Goal: Navigation & Orientation: Find specific page/section

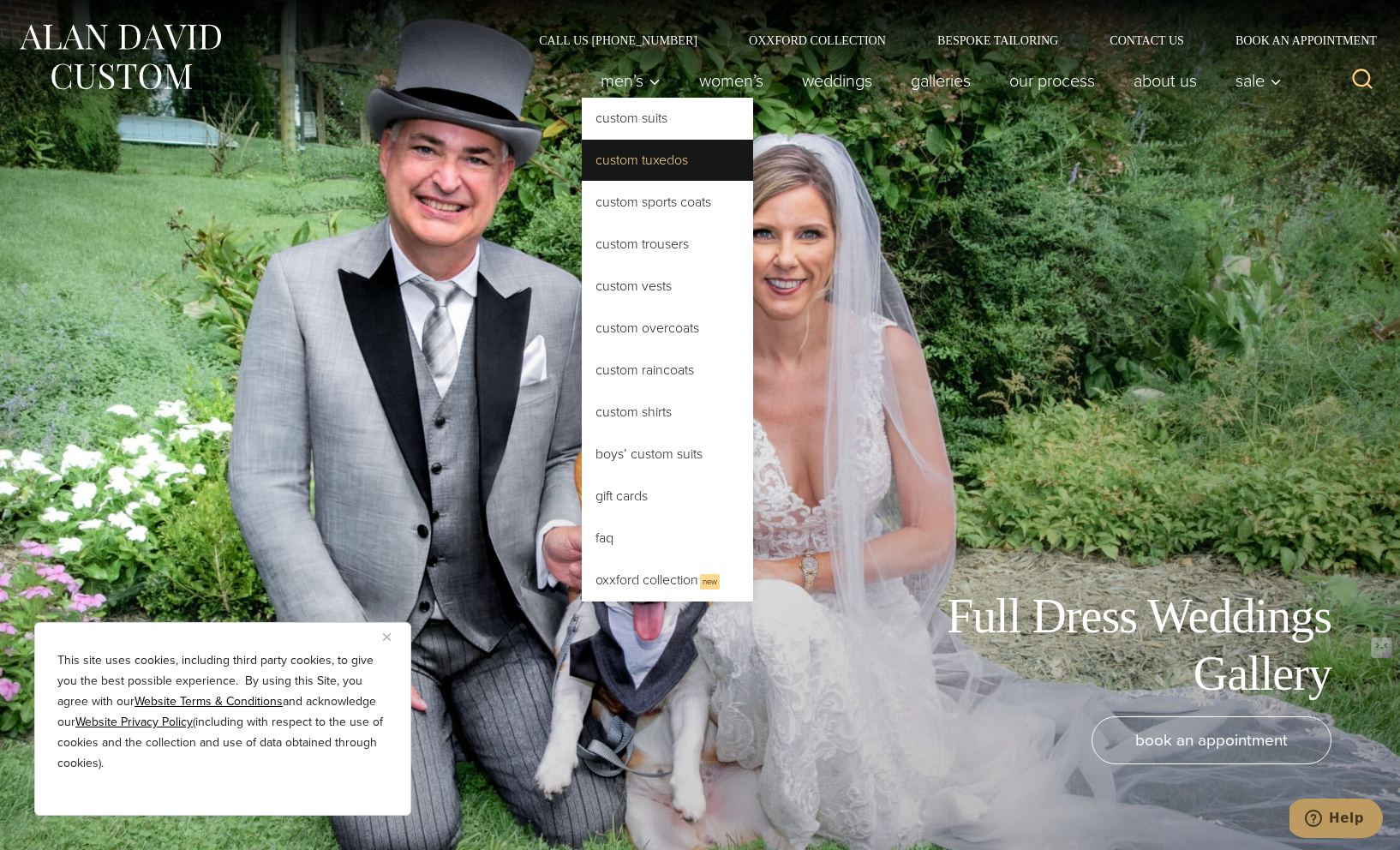
click at [627, 150] on link "Custom Tuxedos" at bounding box center [667, 160] width 172 height 41
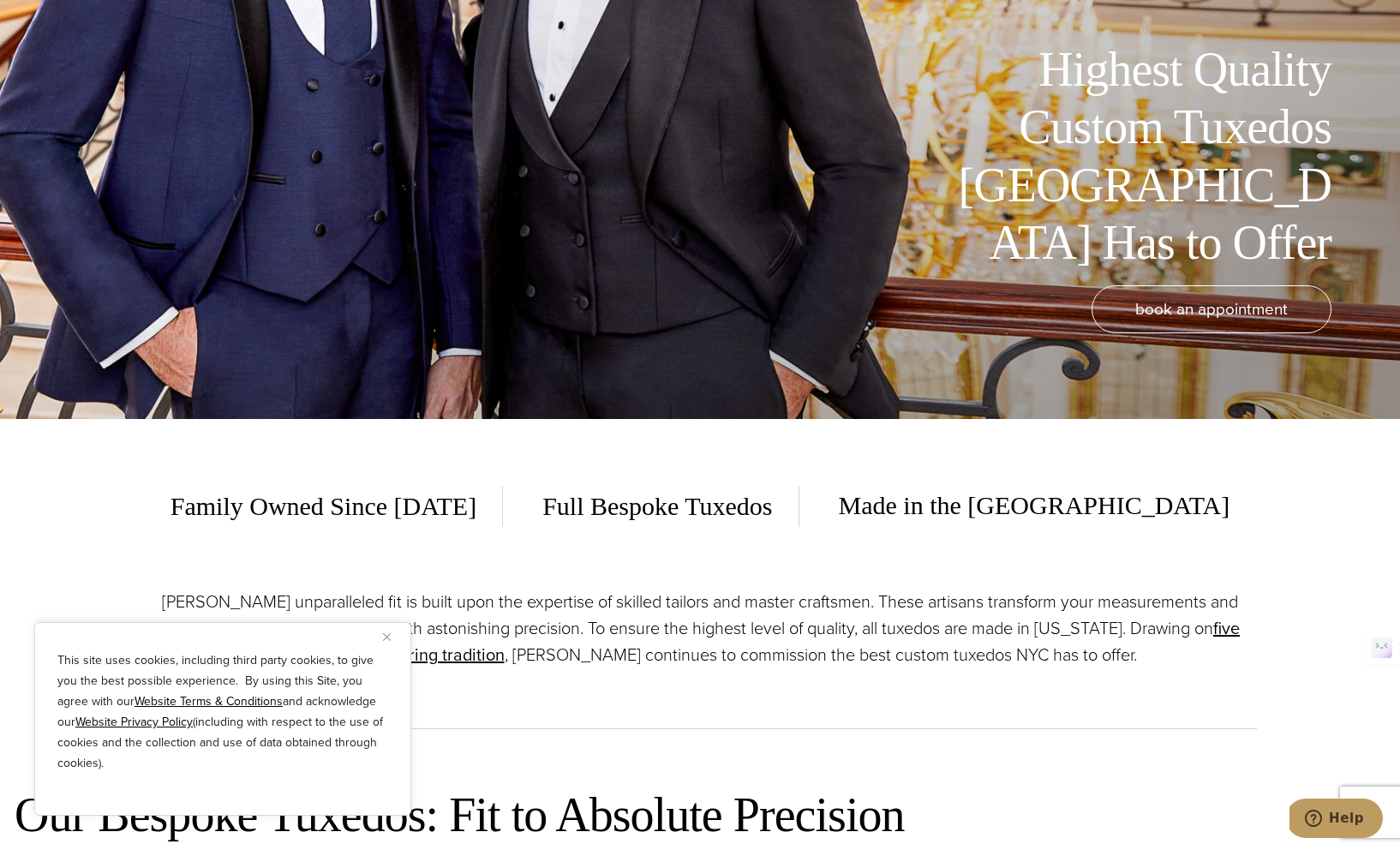
scroll to position [463, 0]
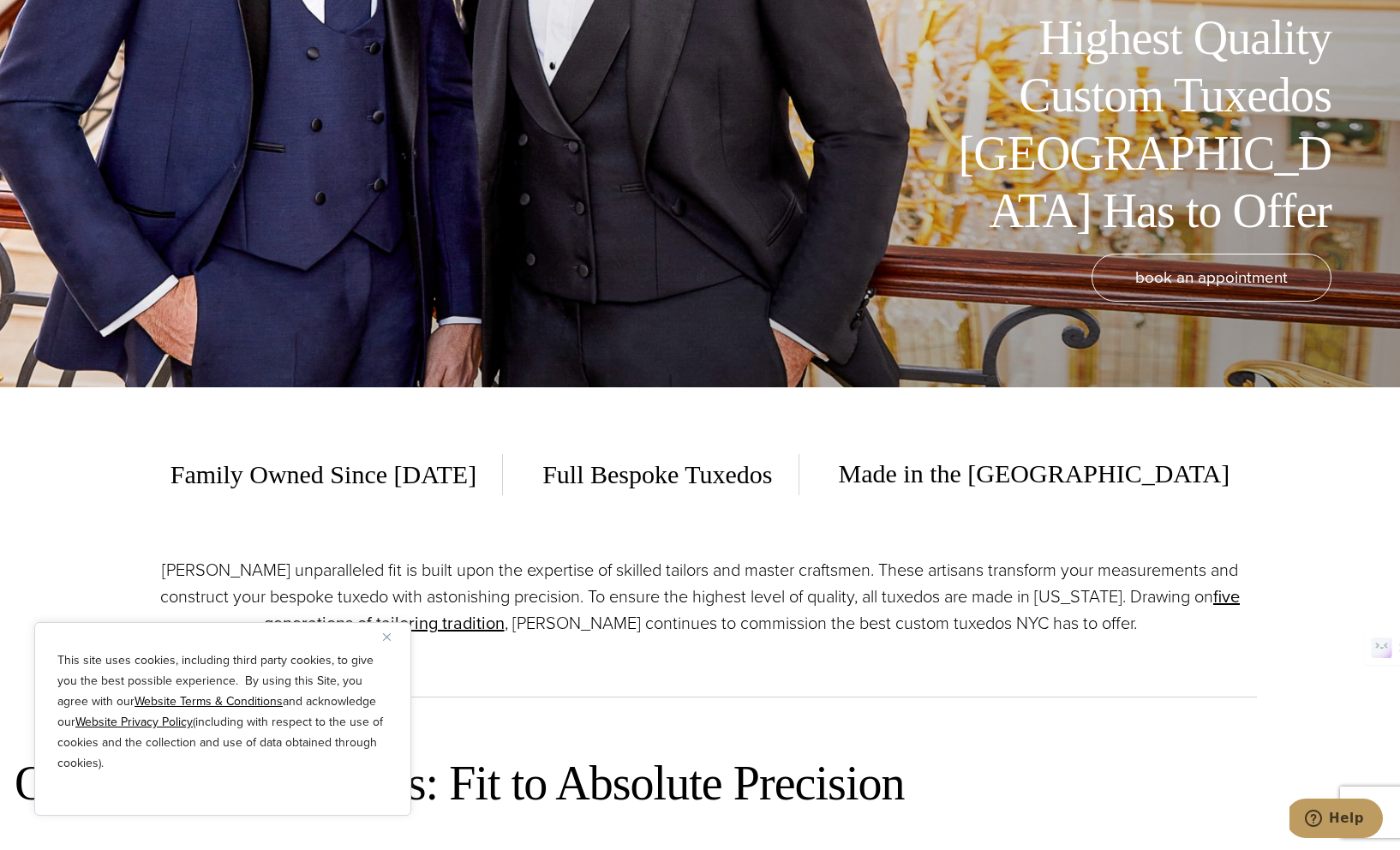
click at [387, 639] on img "Close" at bounding box center [386, 636] width 8 height 8
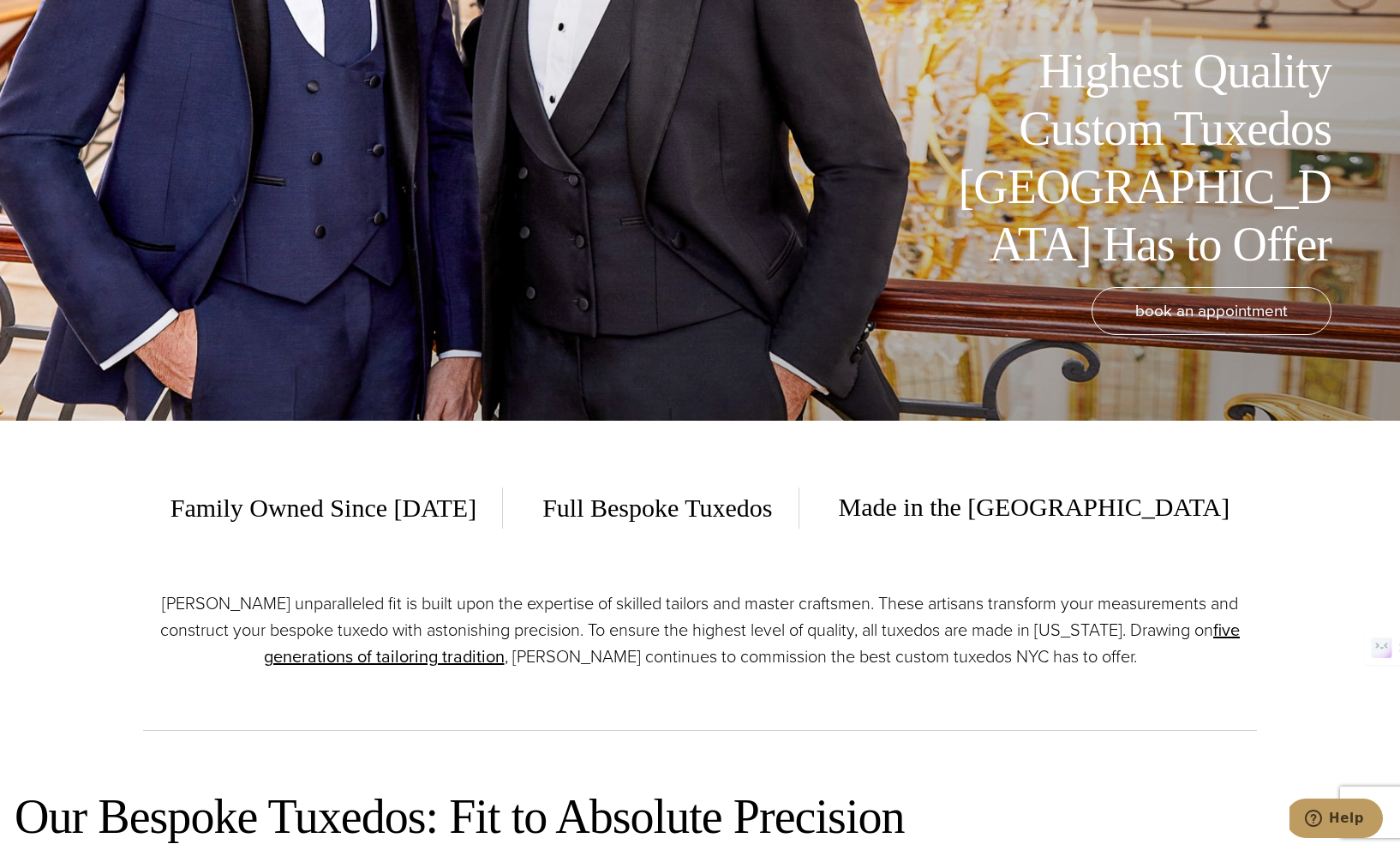
scroll to position [0, 0]
